Goal: Find specific page/section: Find specific page/section

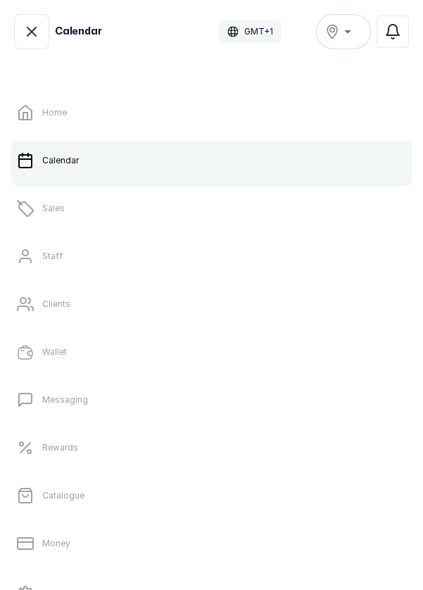
scroll to position [474, 0]
click at [348, 29] on div "[GEOGRAPHIC_DATA]" at bounding box center [343, 31] width 37 height 17
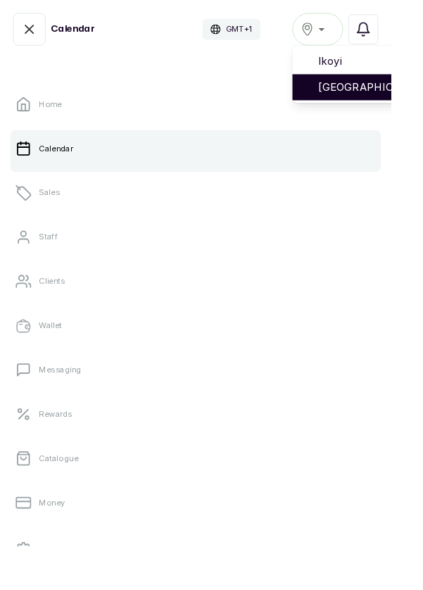
click at [394, 94] on span "[GEOGRAPHIC_DATA]" at bounding box center [394, 94] width 101 height 17
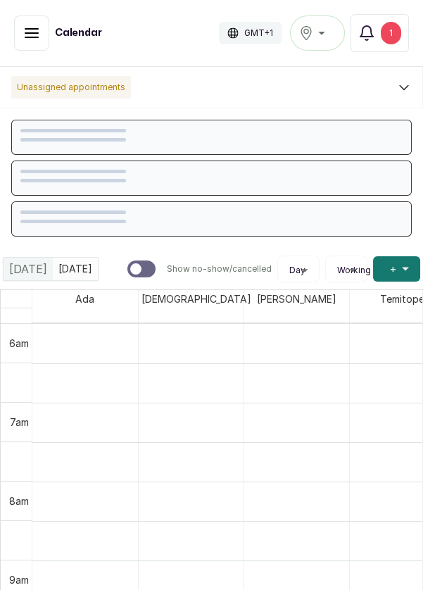
scroll to position [474, 0]
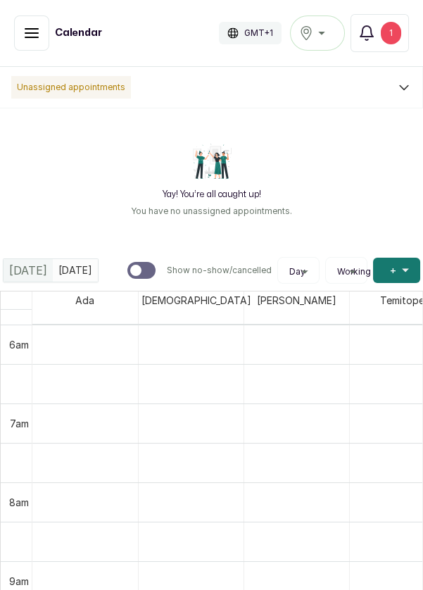
click at [22, 43] on button "Show no-show/cancelled" at bounding box center [31, 32] width 35 height 35
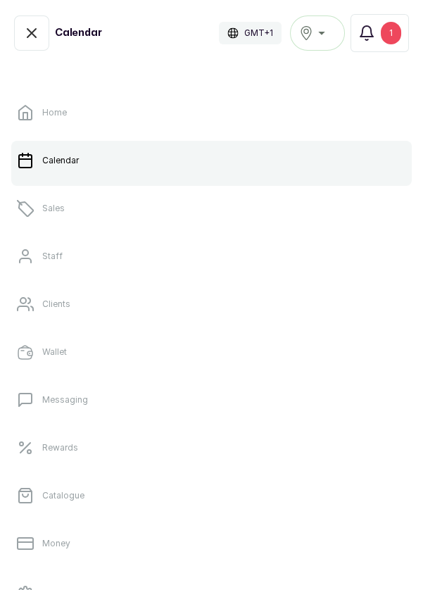
click at [80, 207] on link "Sales" at bounding box center [211, 208] width 401 height 39
